Goal: Check status: Check status

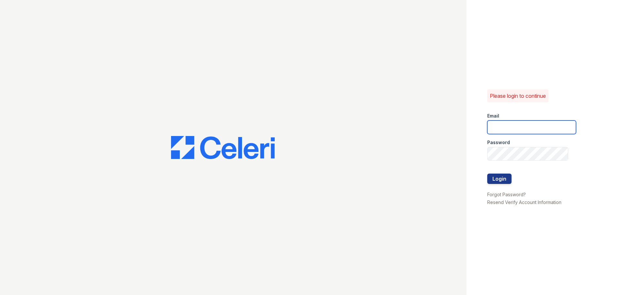
type input "[EMAIL_ADDRESS][DOMAIN_NAME]"
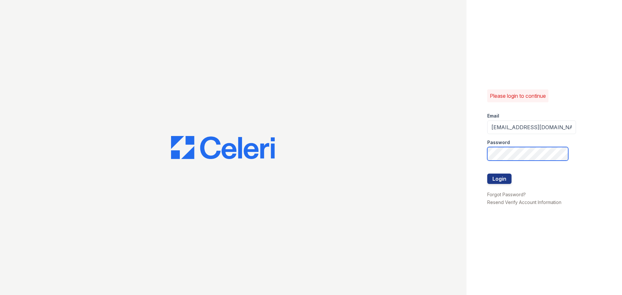
click at [374, 160] on div "Please login to continue Email [EMAIL_ADDRESS][DOMAIN_NAME] Password Login Forg…" at bounding box center [311, 147] width 622 height 295
click at [492, 177] on button "Login" at bounding box center [499, 179] width 24 height 10
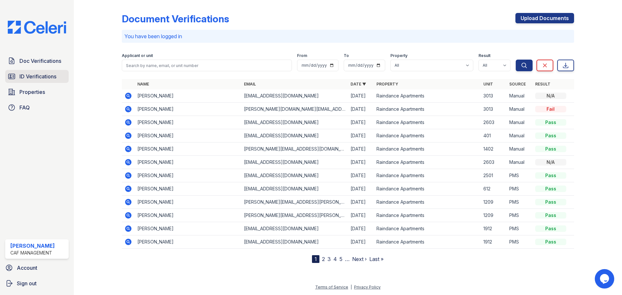
click at [21, 72] on link "ID Verifications" at bounding box center [37, 76] width 64 height 13
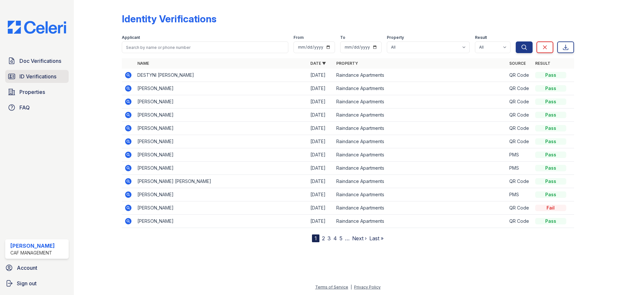
click at [36, 77] on span "ID Verifications" at bounding box center [37, 77] width 37 height 8
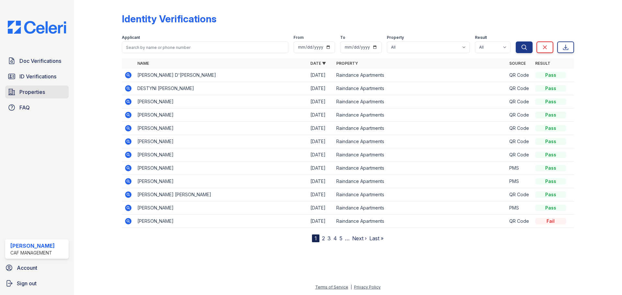
click at [31, 89] on span "Properties" at bounding box center [32, 92] width 26 height 8
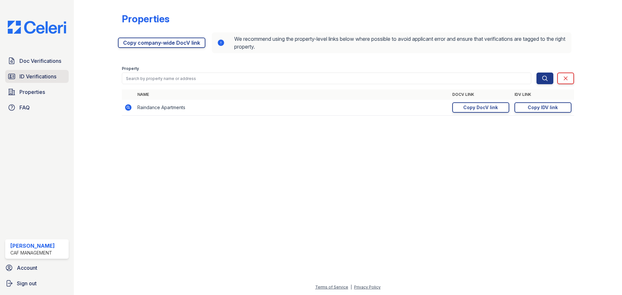
click at [34, 75] on span "ID Verifications" at bounding box center [37, 77] width 37 height 8
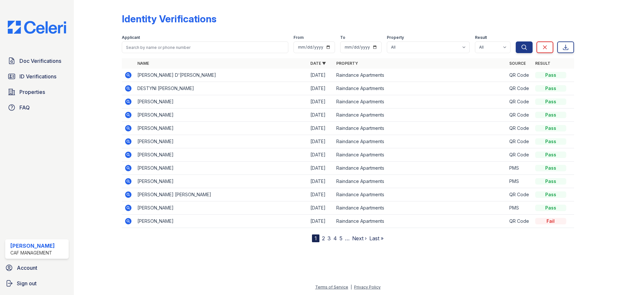
click at [200, 75] on td "SHANNON D'ANN MONSON" at bounding box center [221, 75] width 173 height 13
click at [199, 75] on td "SHANNON D'ANN MONSON" at bounding box center [221, 75] width 173 height 13
click at [179, 77] on td "SHANNON D'ANN MONSON" at bounding box center [221, 75] width 173 height 13
click at [179, 76] on td "SHANNON D'ANN MONSON" at bounding box center [221, 75] width 173 height 13
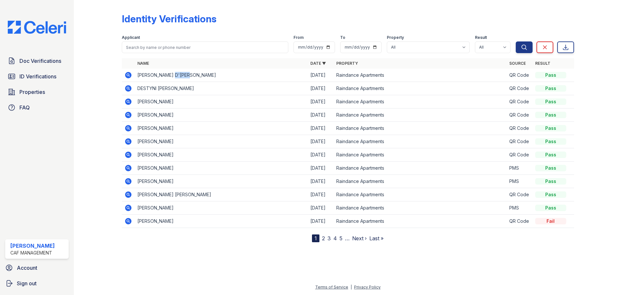
drag, startPoint x: 227, startPoint y: 76, endPoint x: 244, endPoint y: 77, distance: 17.2
click at [227, 76] on td "SHANNON D'ANN MONSON" at bounding box center [221, 75] width 173 height 13
click at [50, 55] on link "Doc Verifications" at bounding box center [37, 60] width 64 height 13
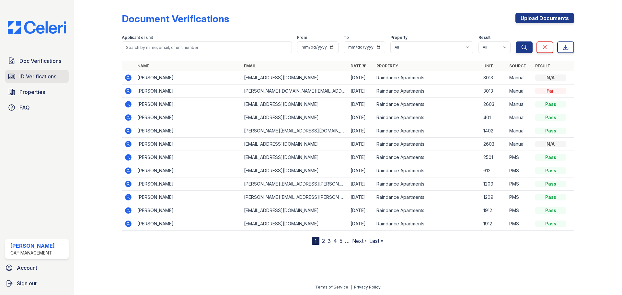
click at [39, 73] on span "ID Verifications" at bounding box center [37, 77] width 37 height 8
